Goal: Transaction & Acquisition: Purchase product/service

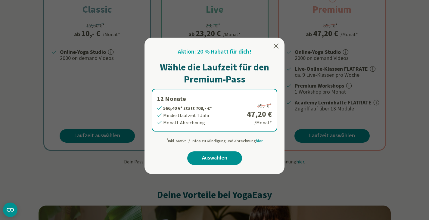
scroll to position [157, 0]
click at [212, 155] on link "Auswählen" at bounding box center [214, 158] width 55 height 14
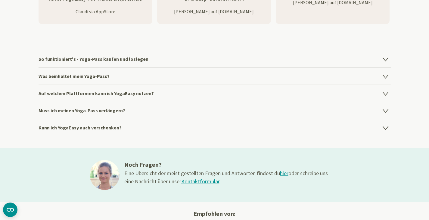
scroll to position [842, 0]
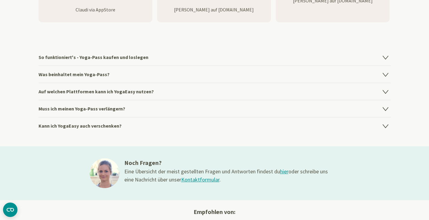
click at [77, 91] on h4 "Auf welchen Plattformen kann ich YogaEasy nutzen?" at bounding box center [215, 91] width 352 height 17
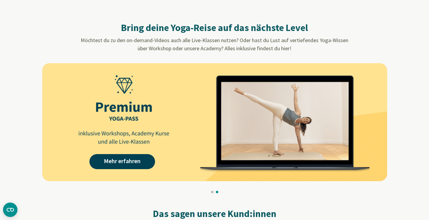
scroll to position [546, 0]
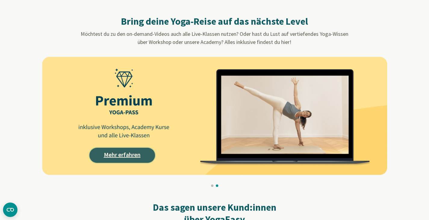
click at [126, 150] on link "Mehr erfahren" at bounding box center [122, 155] width 66 height 15
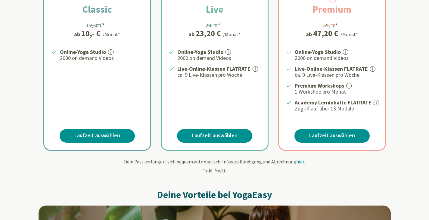
scroll to position [157, 0]
click at [323, 135] on link "Laufzeit auswählen" at bounding box center [331, 136] width 75 height 14
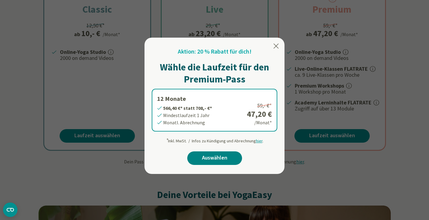
click at [226, 159] on link "Auswählen" at bounding box center [214, 158] width 55 height 14
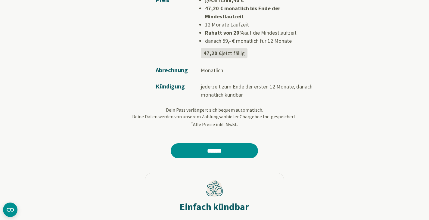
scroll to position [151, 0]
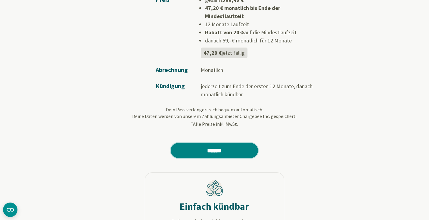
click at [211, 143] on input "******" at bounding box center [214, 150] width 87 height 15
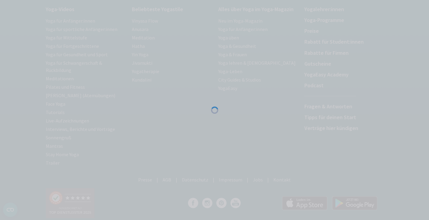
scroll to position [504, 0]
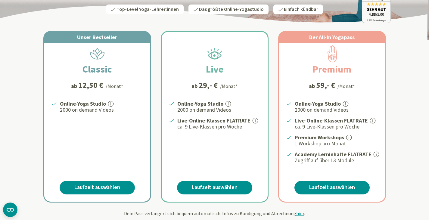
scroll to position [80, 0]
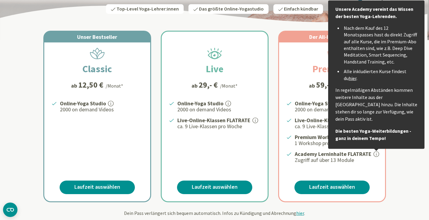
click at [349, 76] on link "hier" at bounding box center [353, 78] width 8 height 6
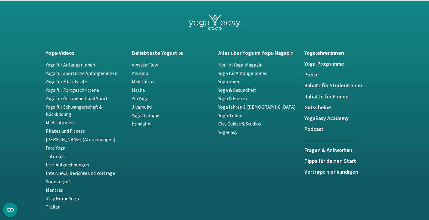
scroll to position [1310, 0]
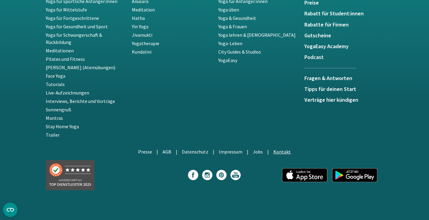
click at [278, 152] on link "Kontakt" at bounding box center [281, 152] width 17 height 6
